Goal: Entertainment & Leisure: Consume media (video, audio)

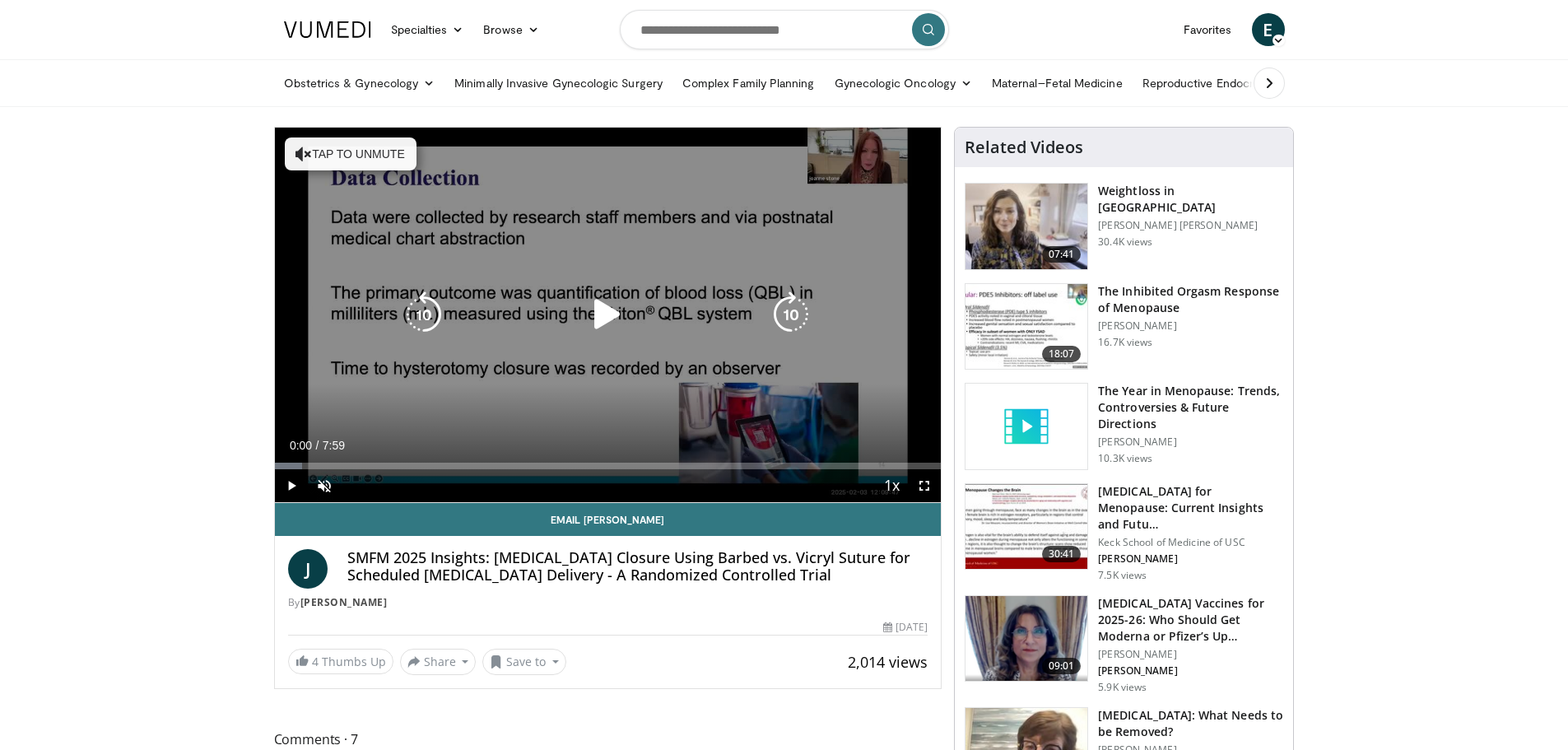
click at [610, 307] on icon "Video Player" at bounding box center [607, 314] width 46 height 46
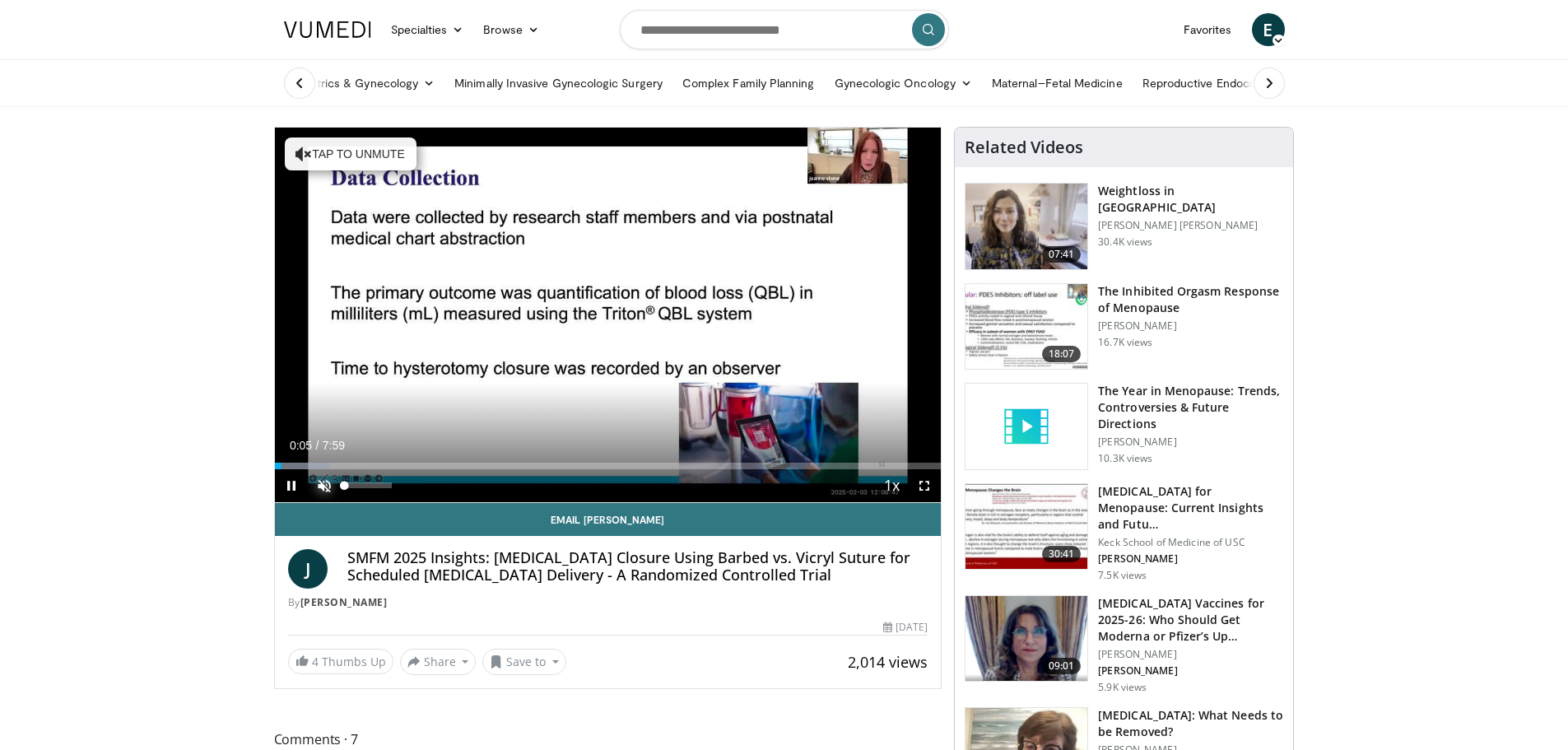
drag, startPoint x: 319, startPoint y: 490, endPoint x: 329, endPoint y: 498, distance: 12.8
click at [319, 490] on span "Video Player" at bounding box center [324, 486] width 33 height 33
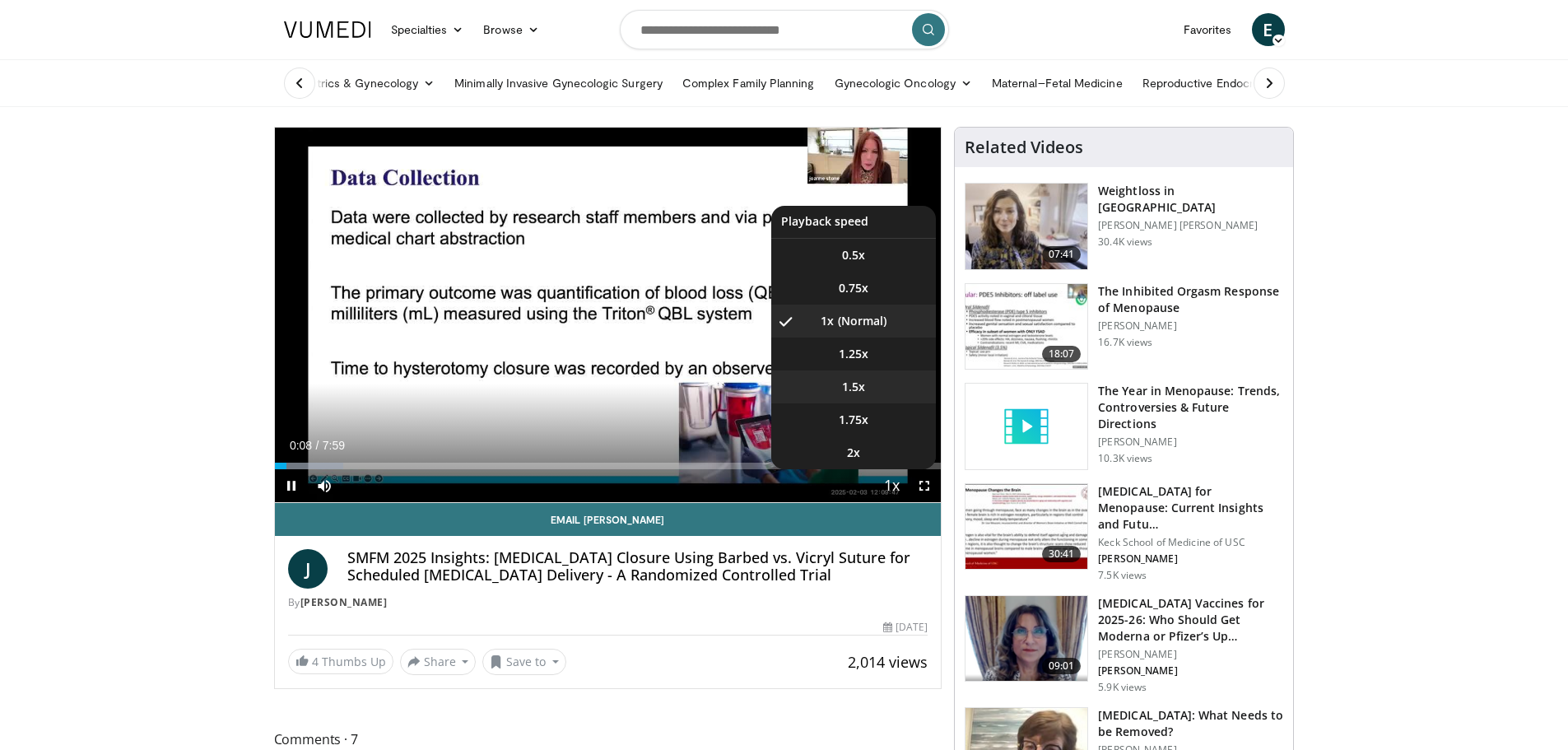
click at [870, 380] on li "1.5x" at bounding box center [853, 387] width 165 height 33
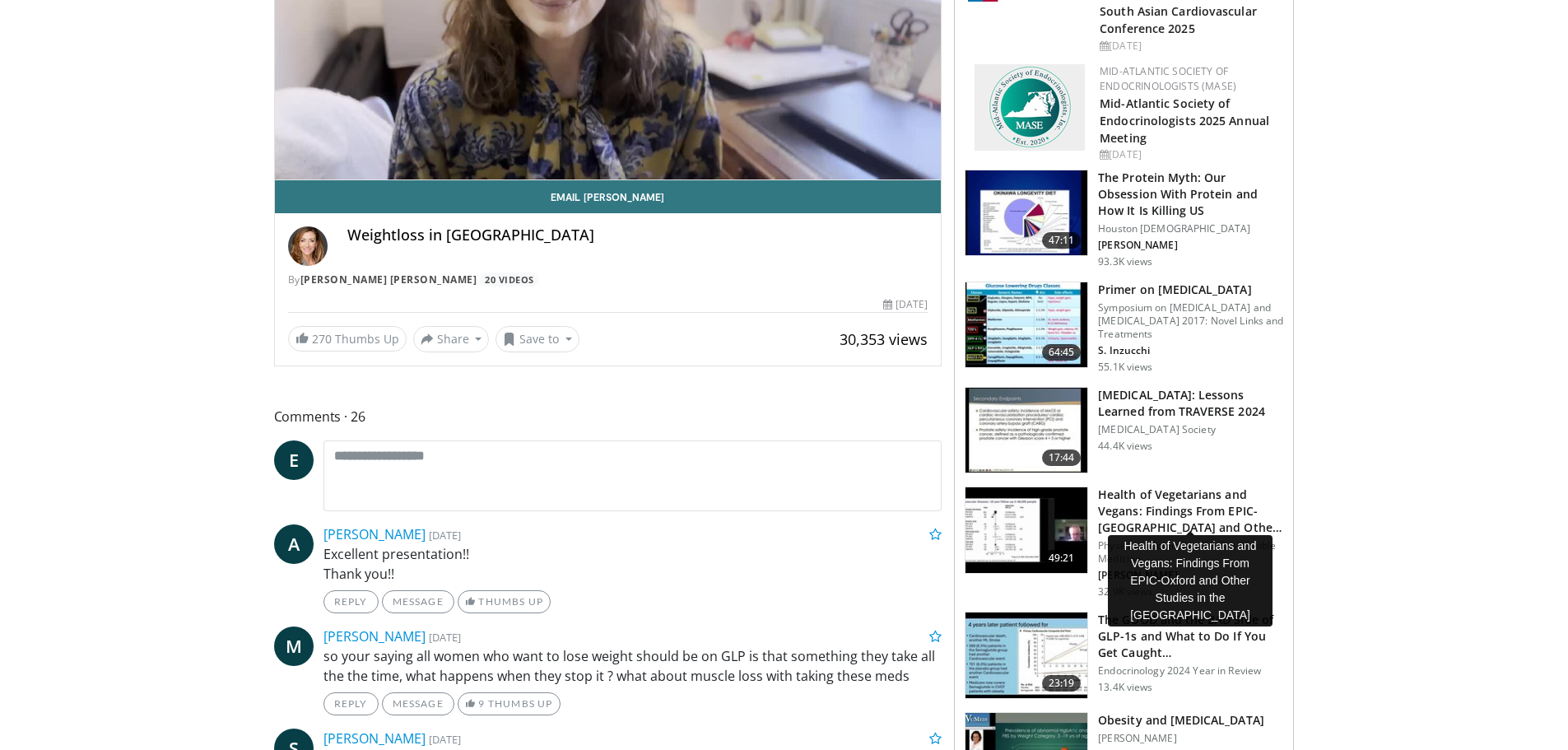
scroll to position [330, 0]
